Goal: Find specific page/section: Find specific page/section

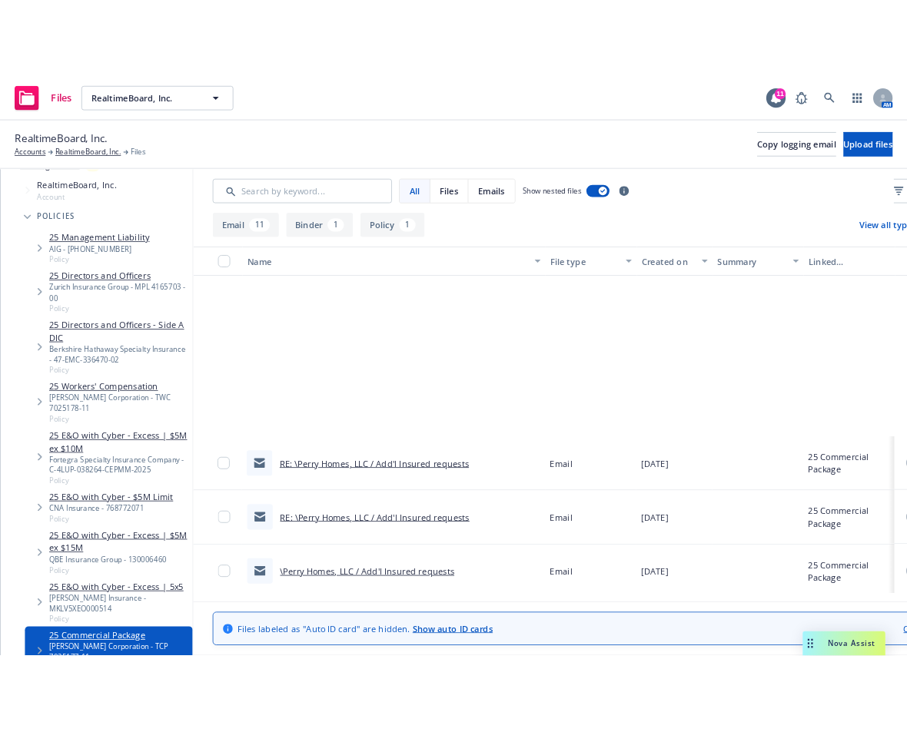
scroll to position [292, 0]
